Goal: Complete application form

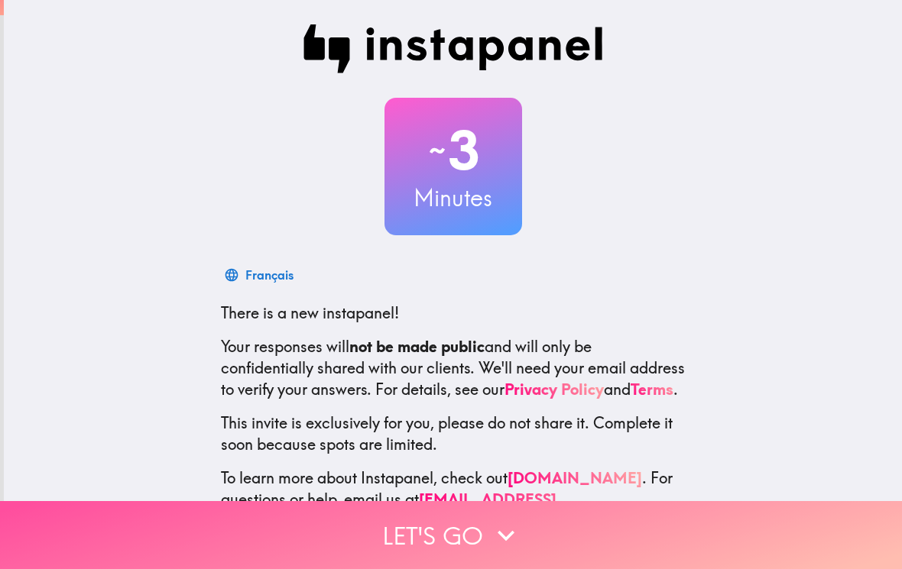
click at [393, 546] on button "Let's go" at bounding box center [451, 535] width 902 height 68
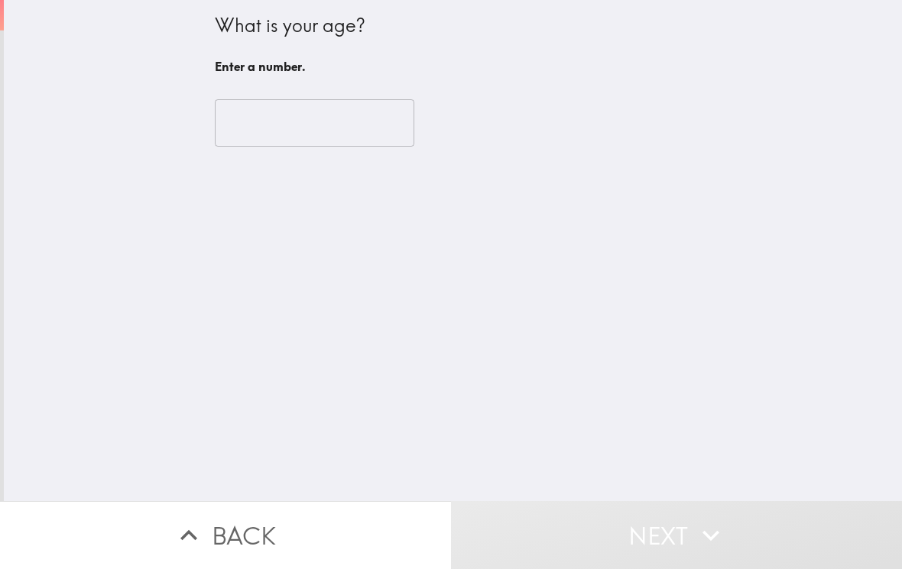
click at [238, 134] on input "number" at bounding box center [314, 122] width 199 height 47
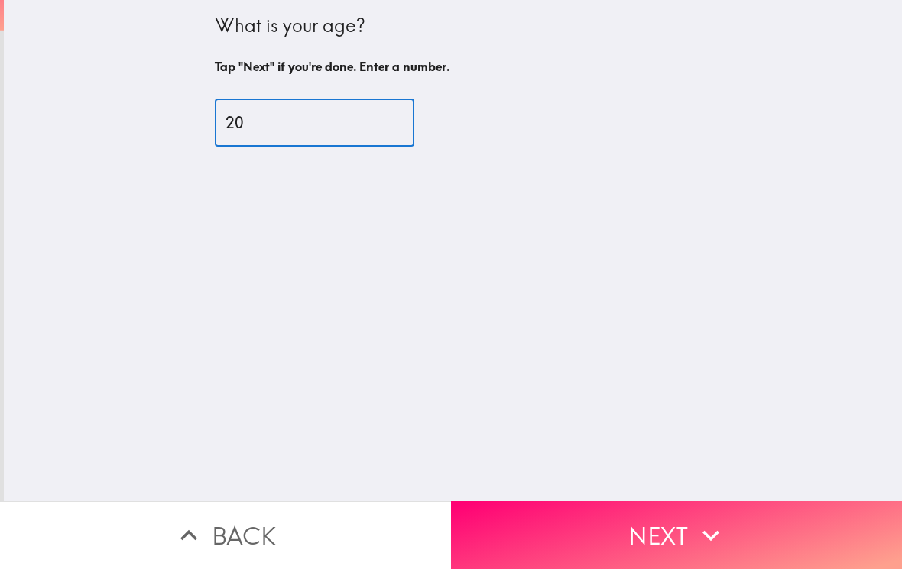
type input "20"
click at [377, 199] on div "What is your age? Tap "Next" if you're done. Enter a number. 20 ​" at bounding box center [453, 250] width 898 height 501
click at [527, 515] on button "Next" at bounding box center [676, 535] width 451 height 68
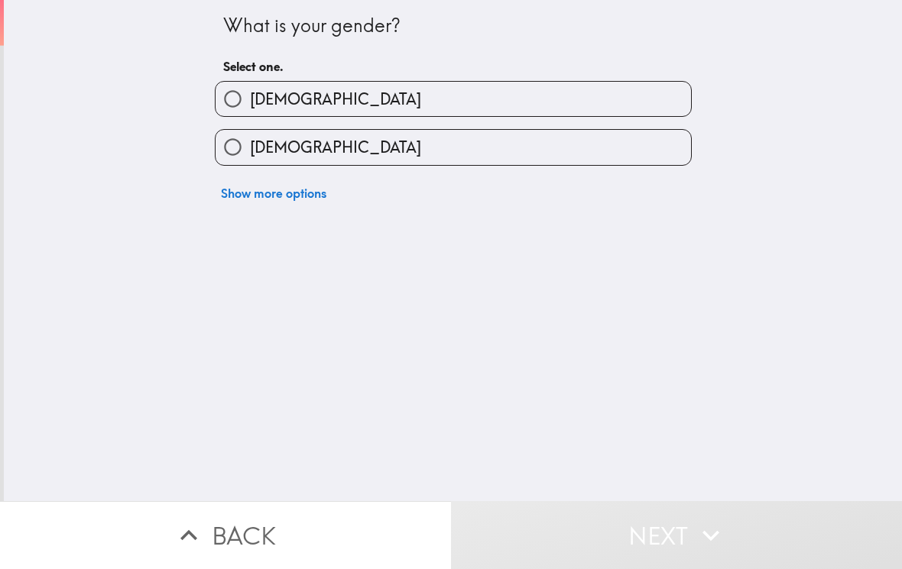
click at [247, 153] on input "[DEMOGRAPHIC_DATA]" at bounding box center [232, 147] width 34 height 34
radio input "true"
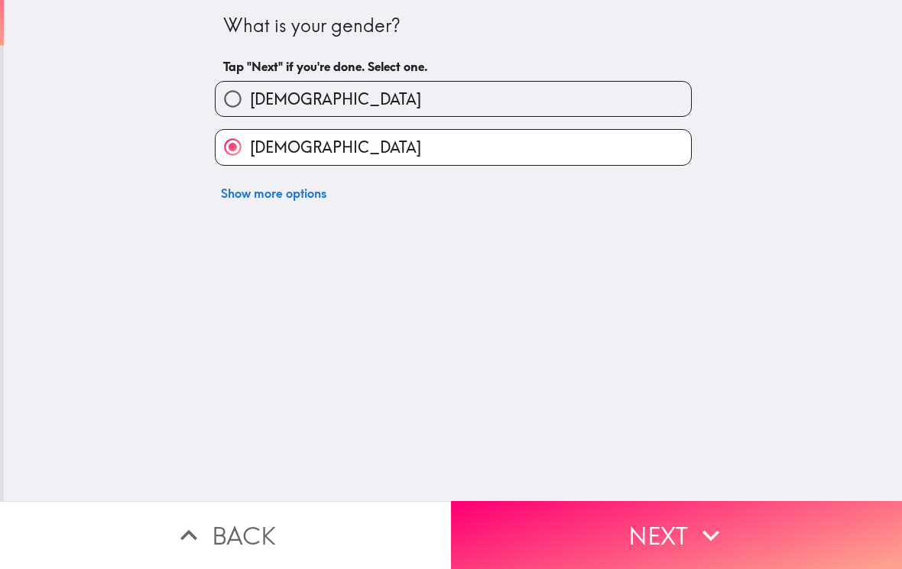
click at [513, 537] on button "Next" at bounding box center [676, 535] width 451 height 68
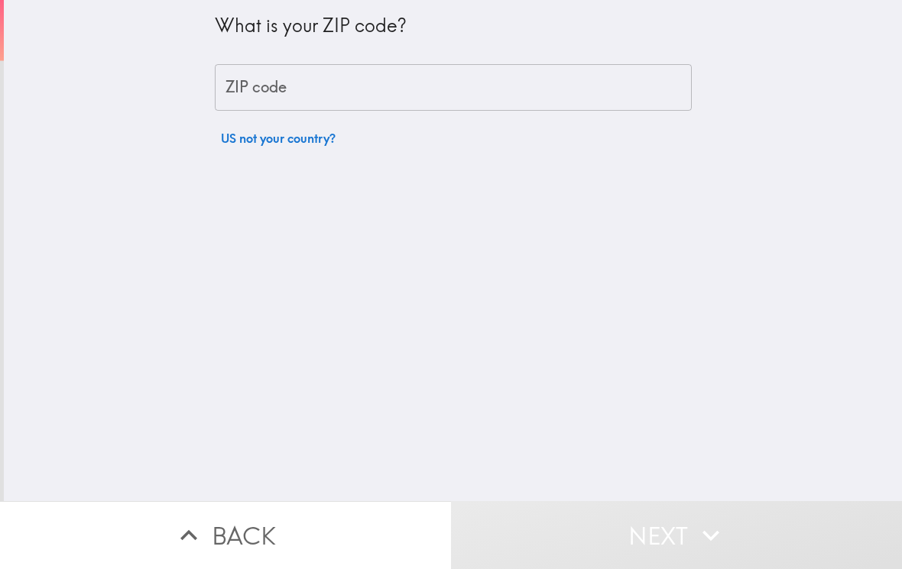
click at [244, 96] on div "ZIP code ZIP code" at bounding box center [453, 87] width 477 height 47
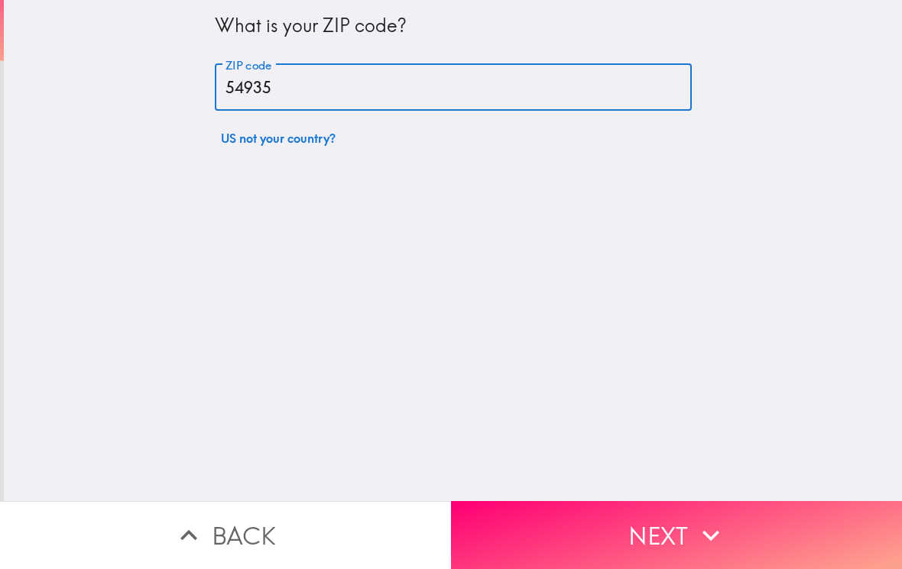
type input "54935"
click at [338, 193] on div "What is your ZIP code? ZIP code 54935 ZIP code US not your country?" at bounding box center [453, 250] width 898 height 501
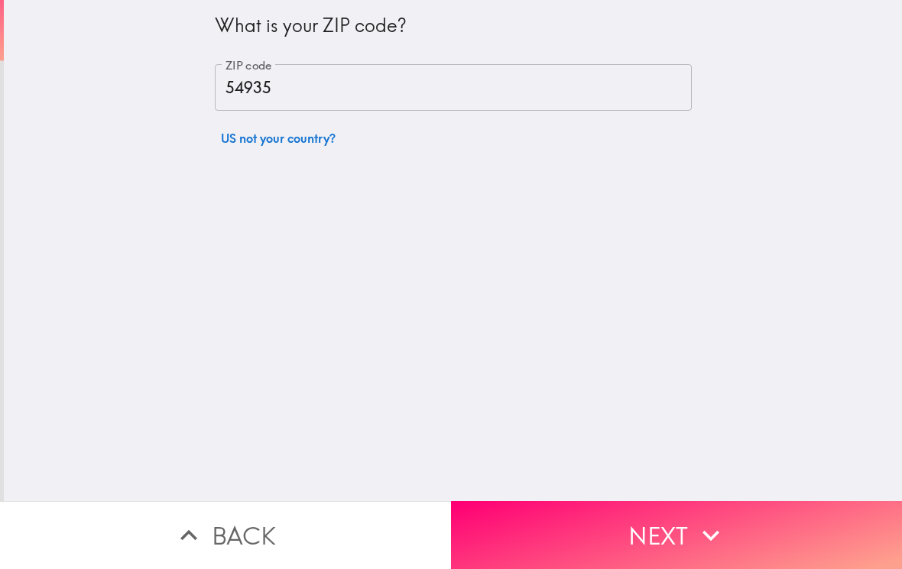
click at [533, 549] on button "Next" at bounding box center [676, 535] width 451 height 68
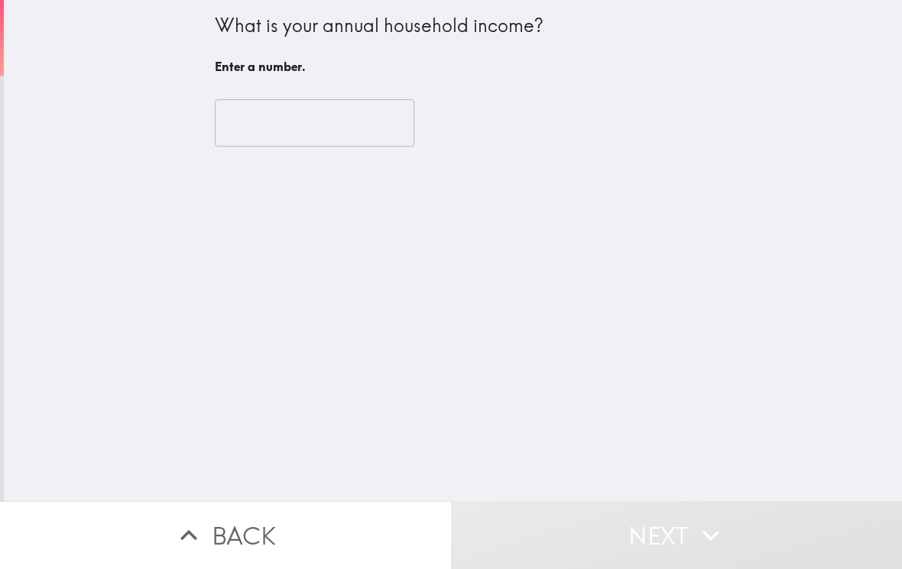
click at [255, 125] on input "number" at bounding box center [314, 122] width 199 height 47
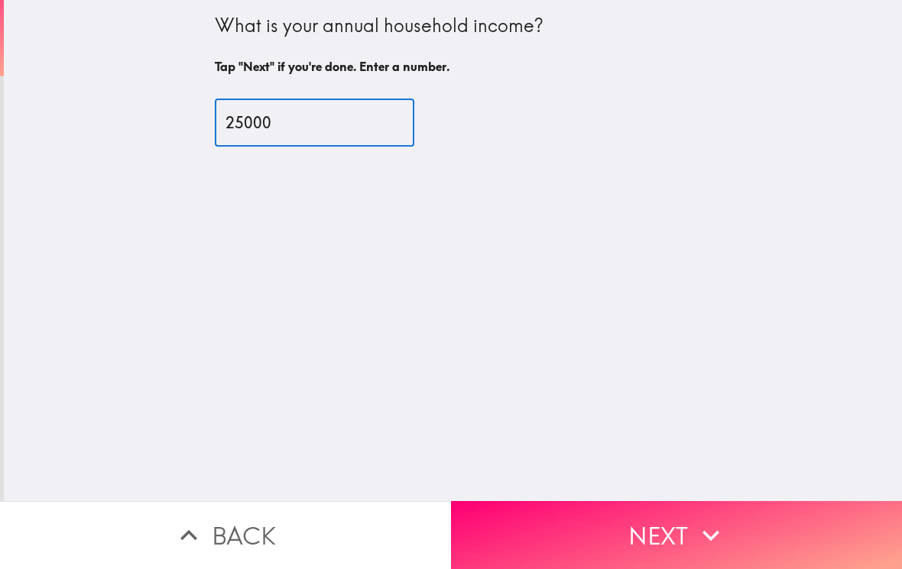
type input "25000"
click at [470, 214] on div "What is your annual household income? Tap "Next" if you're done. Enter a number…" at bounding box center [453, 250] width 898 height 501
click at [637, 555] on button "Next" at bounding box center [676, 535] width 451 height 68
